Goal: Information Seeking & Learning: Learn about a topic

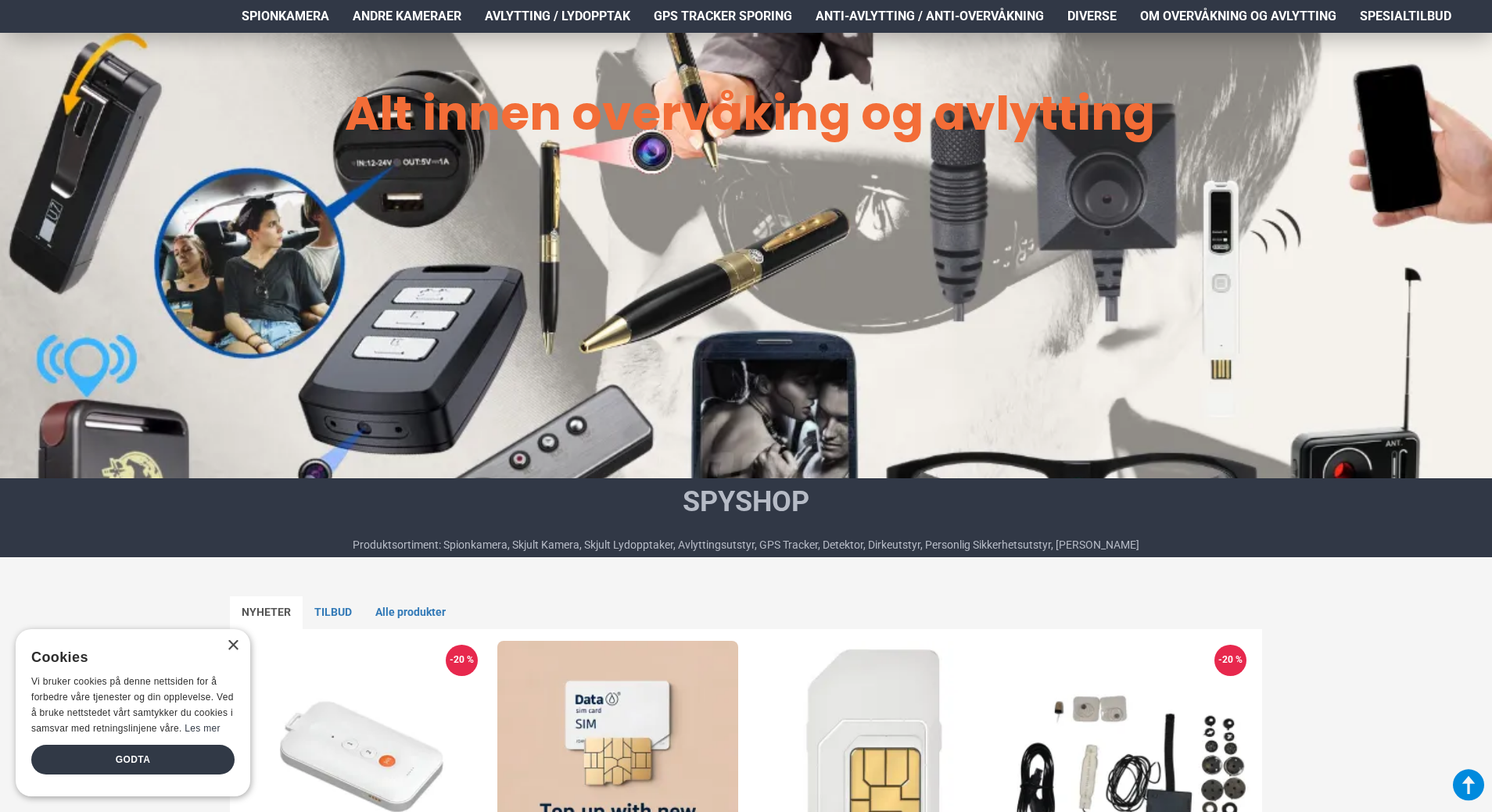
scroll to position [626, 0]
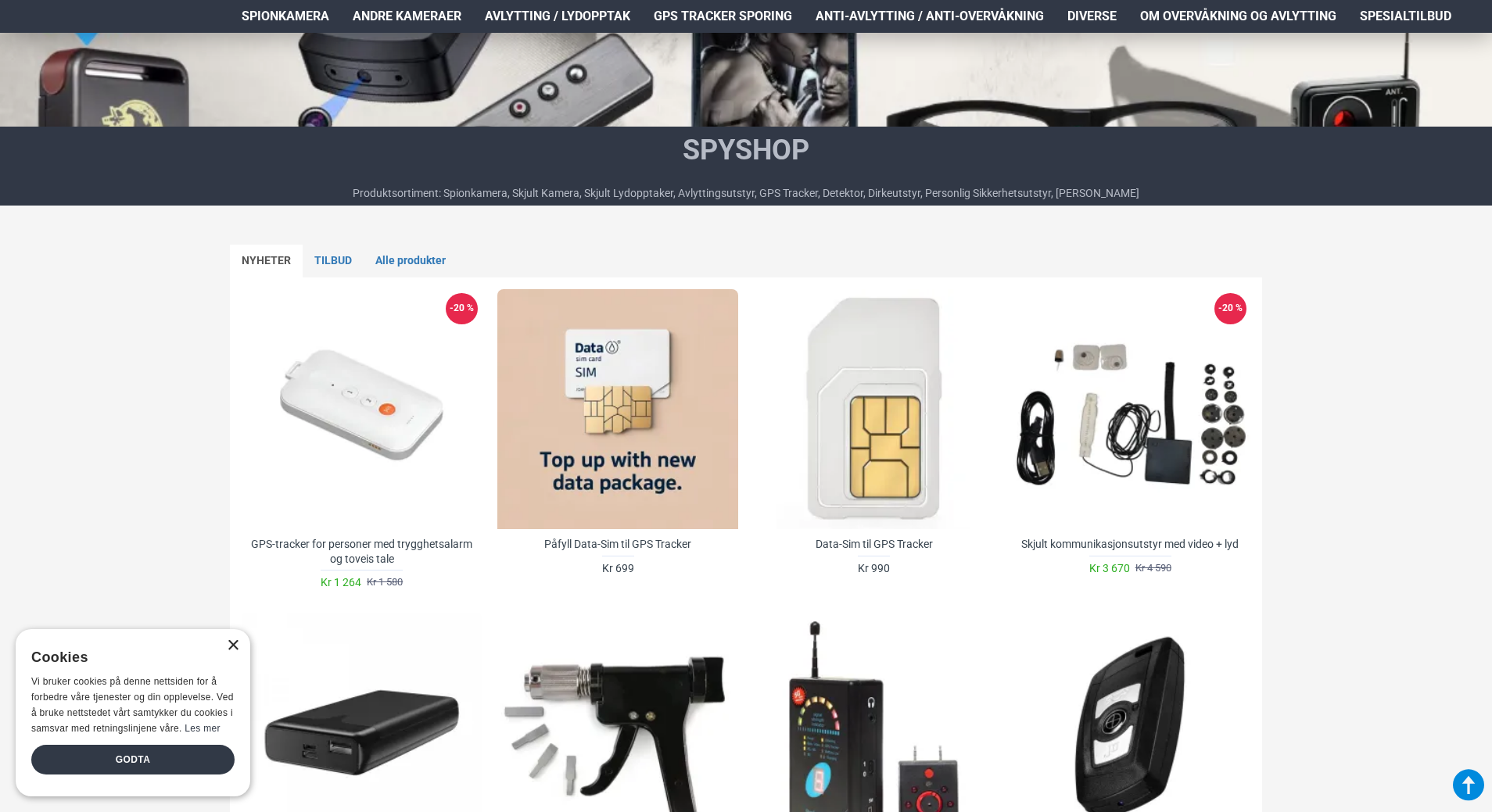
click at [234, 650] on div "×" at bounding box center [232, 646] width 11 height 11
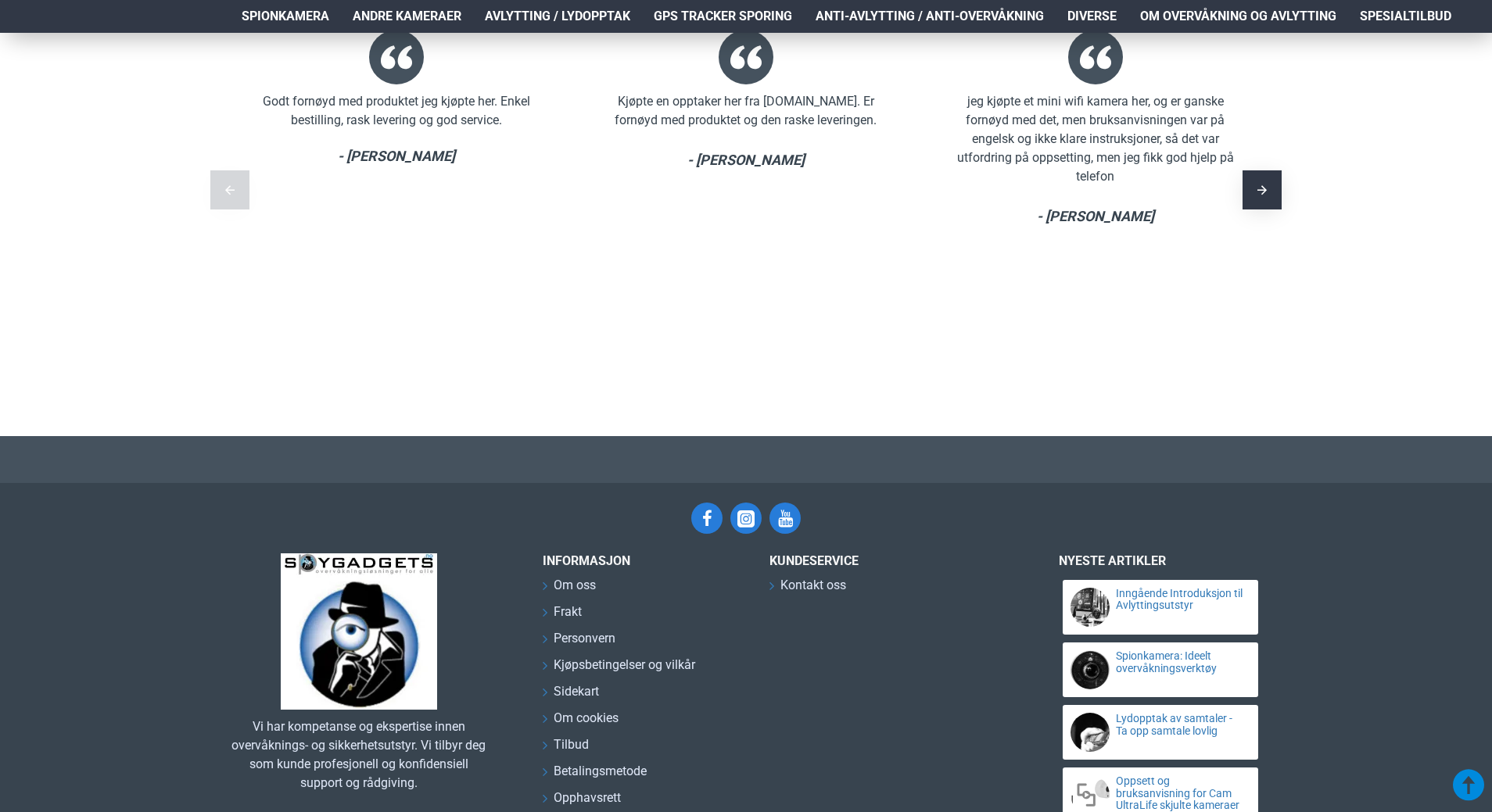
scroll to position [3217, 0]
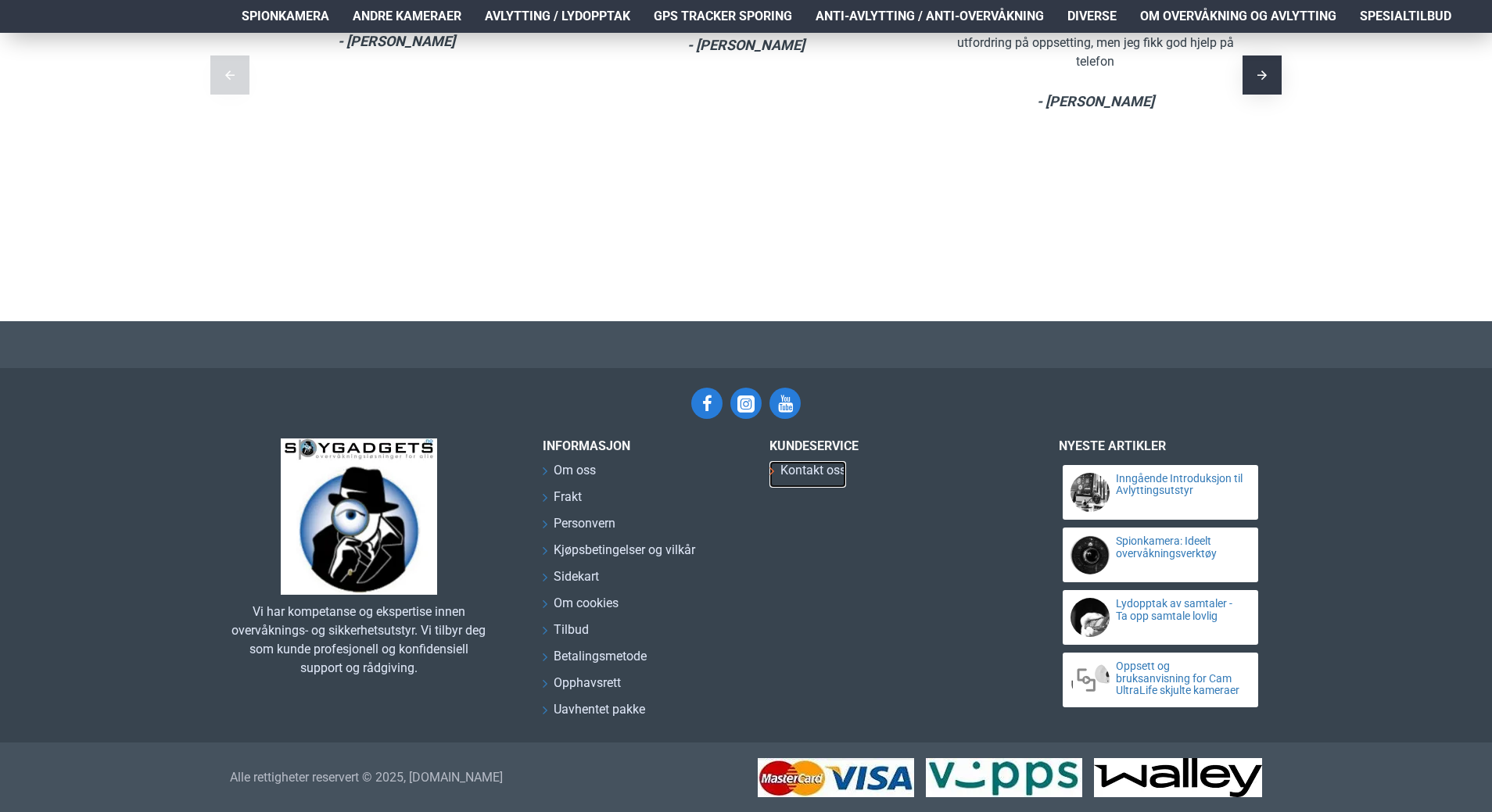
click at [795, 468] on span "Kontakt oss" at bounding box center [813, 470] width 65 height 19
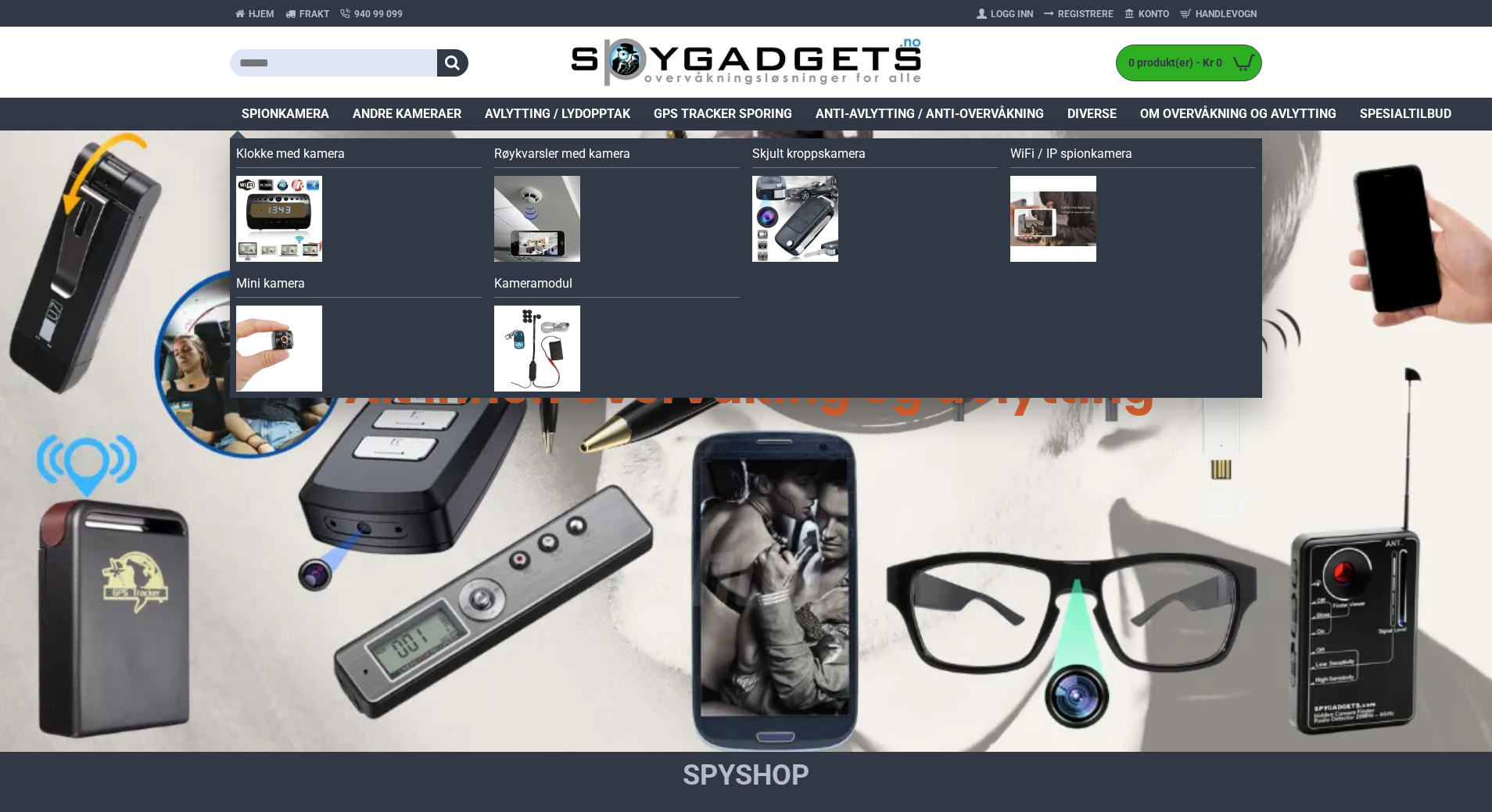
click at [246, 117] on span "Spionkamera" at bounding box center [285, 114] width 88 height 19
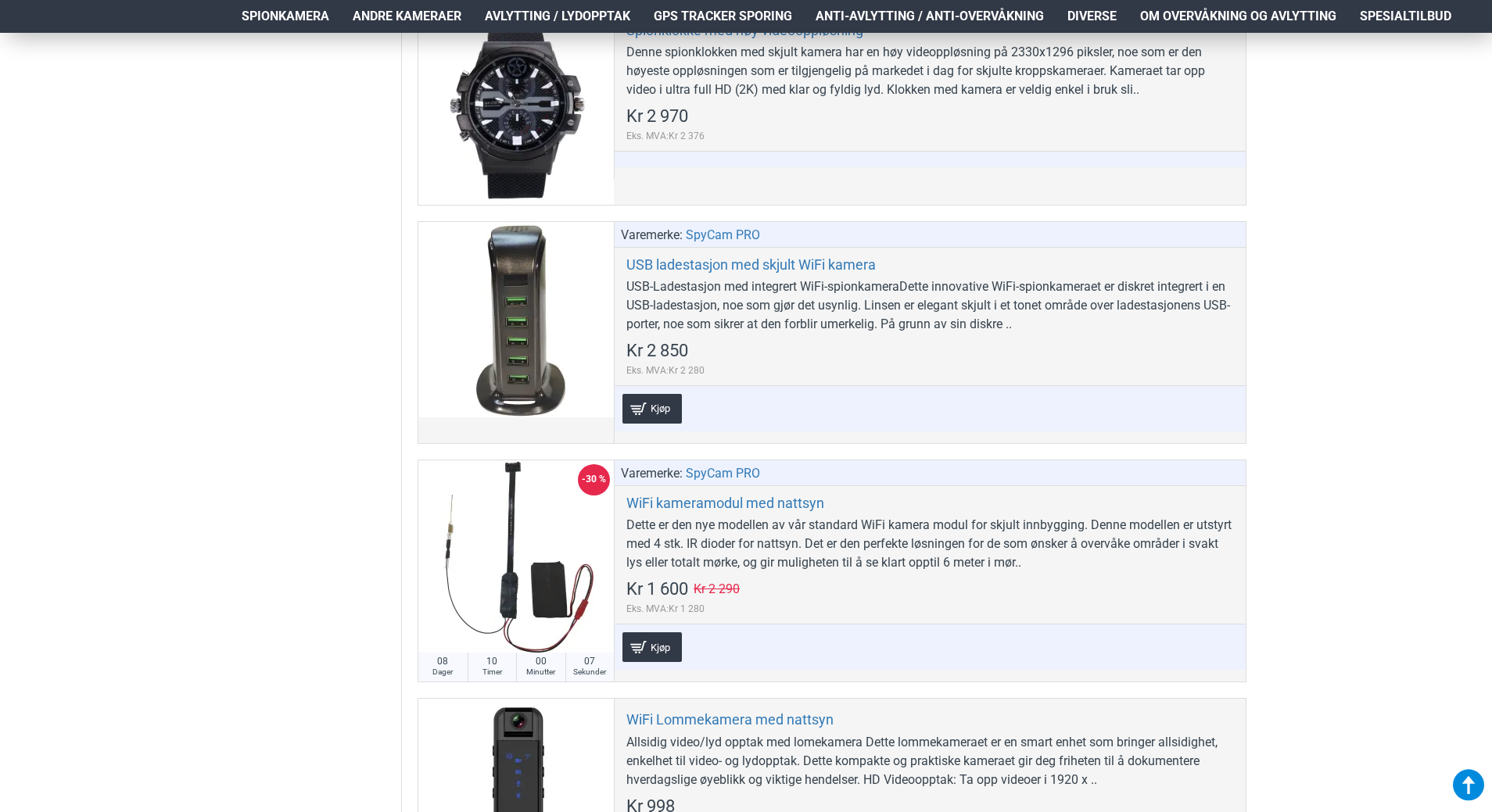
scroll to position [6567, 0]
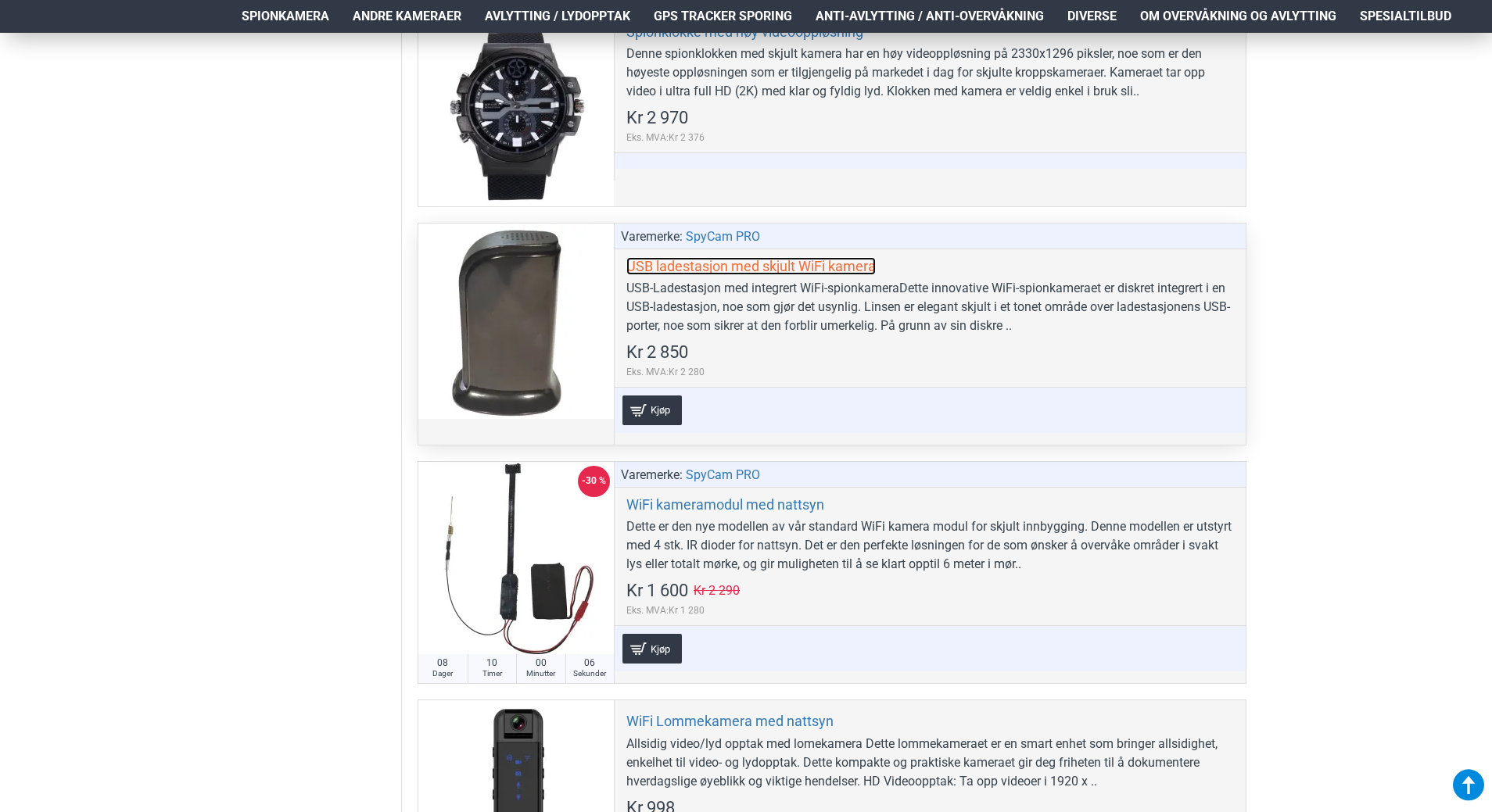
click at [765, 266] on link "USB ladestasjon med skjult WiFi kamera" at bounding box center [751, 266] width 249 height 18
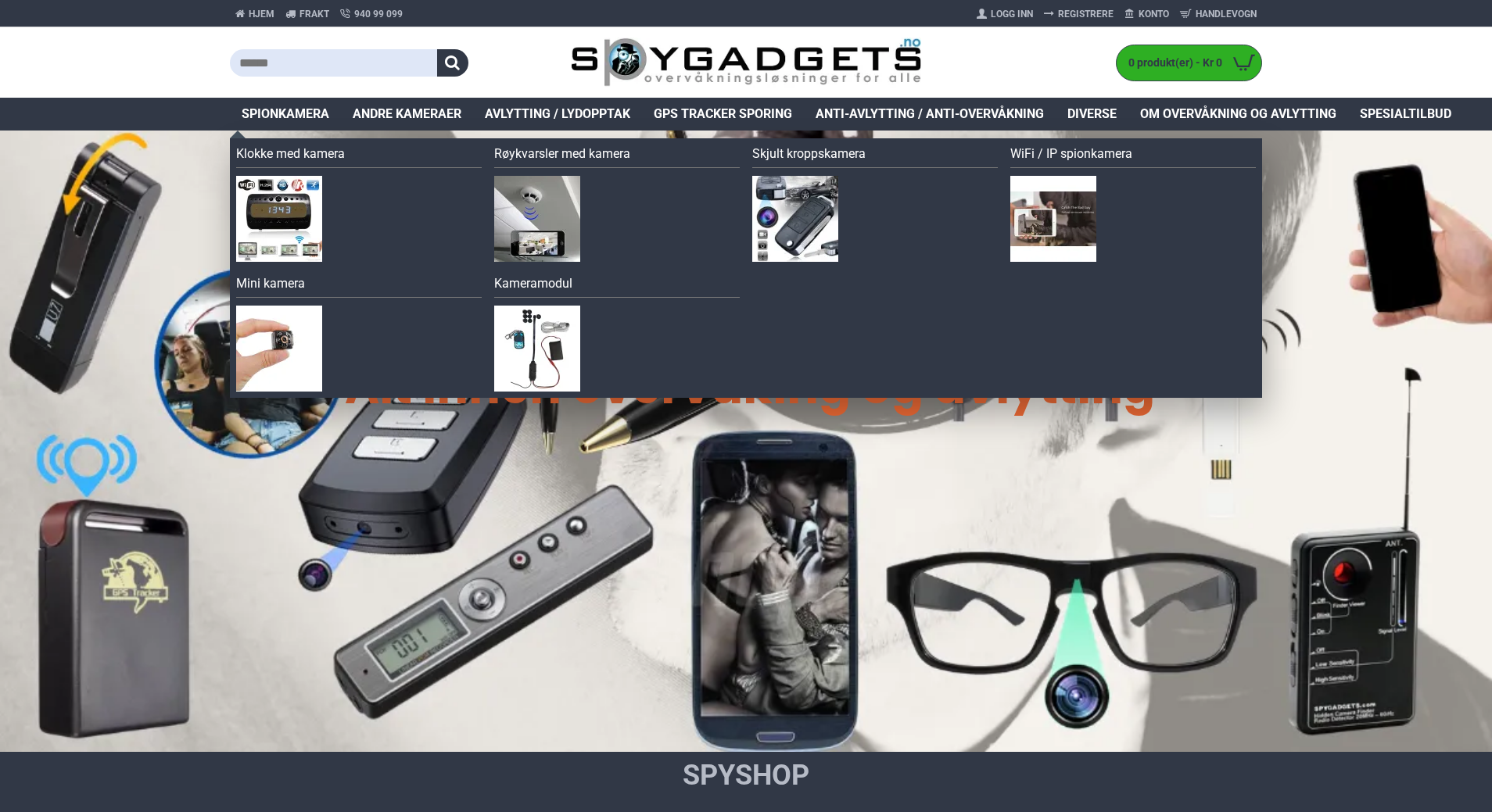
click at [292, 113] on span "Spionkamera" at bounding box center [285, 114] width 88 height 19
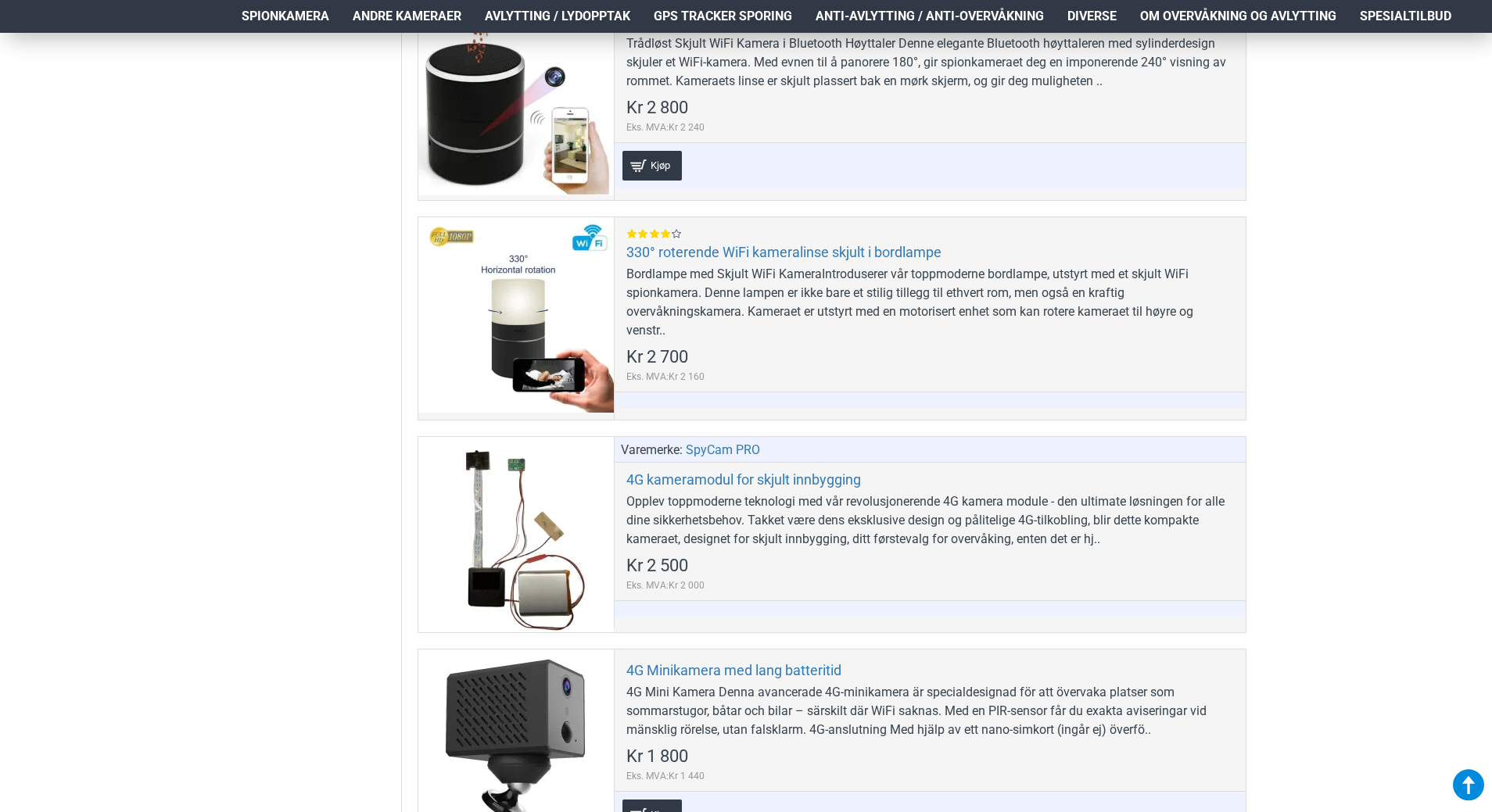
scroll to position [703, 0]
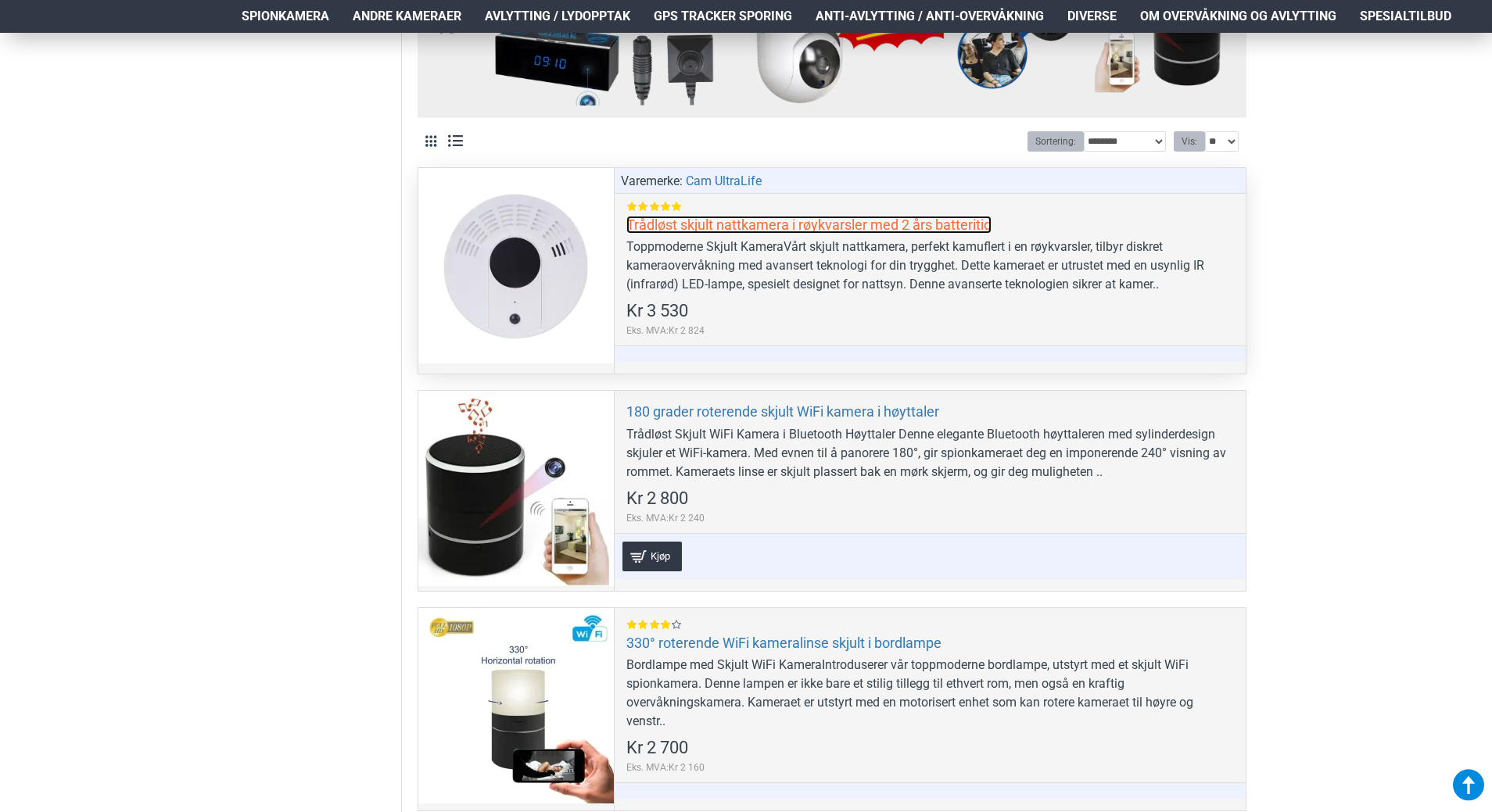
click at [660, 216] on link "Trådløst skjult nattkamera i røykvarsler med 2 års batteritid" at bounding box center [809, 224] width 365 height 18
